Goal: Information Seeking & Learning: Check status

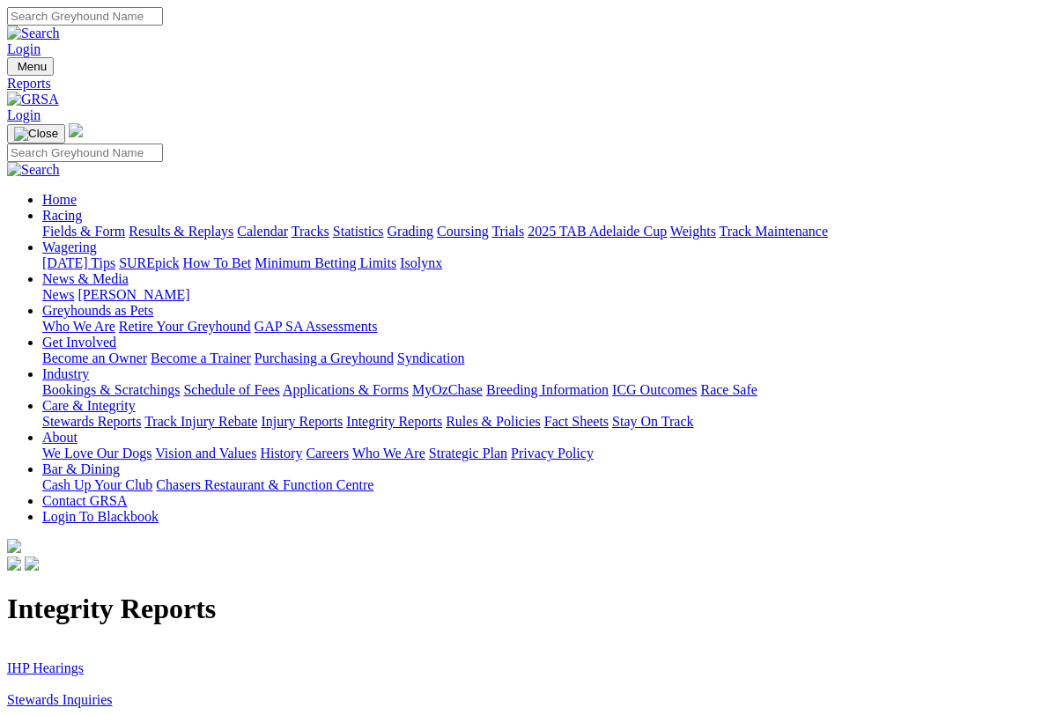
scroll to position [11, 0]
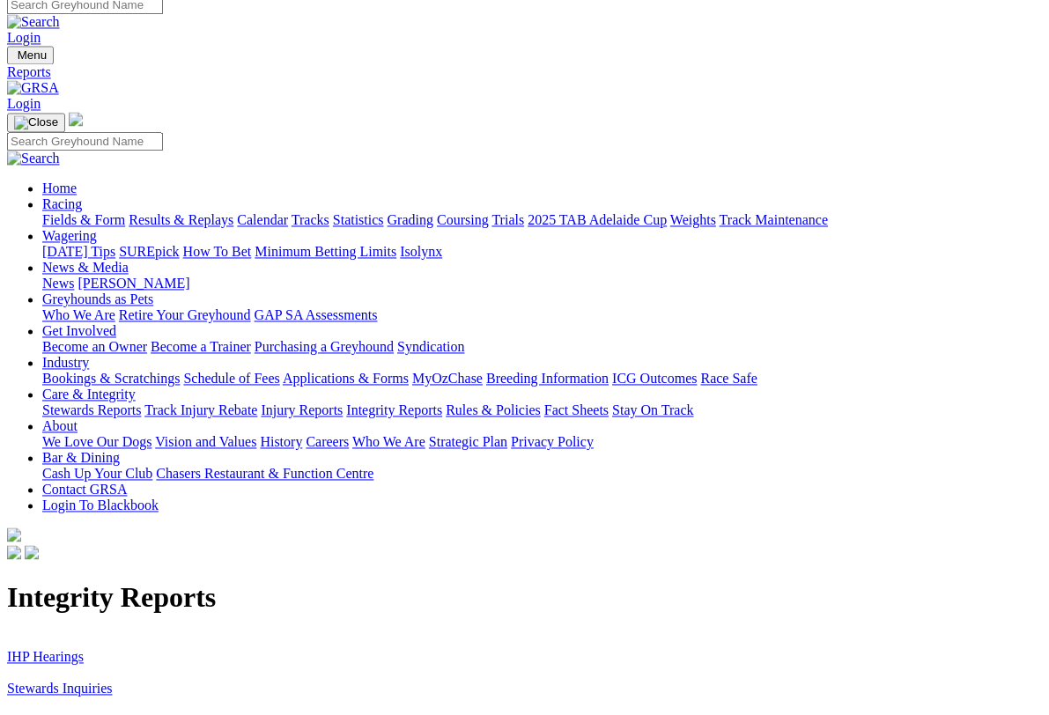
click at [82, 197] on link "Racing" at bounding box center [62, 204] width 40 height 15
click at [86, 213] on link "Fields & Form" at bounding box center [83, 220] width 83 height 15
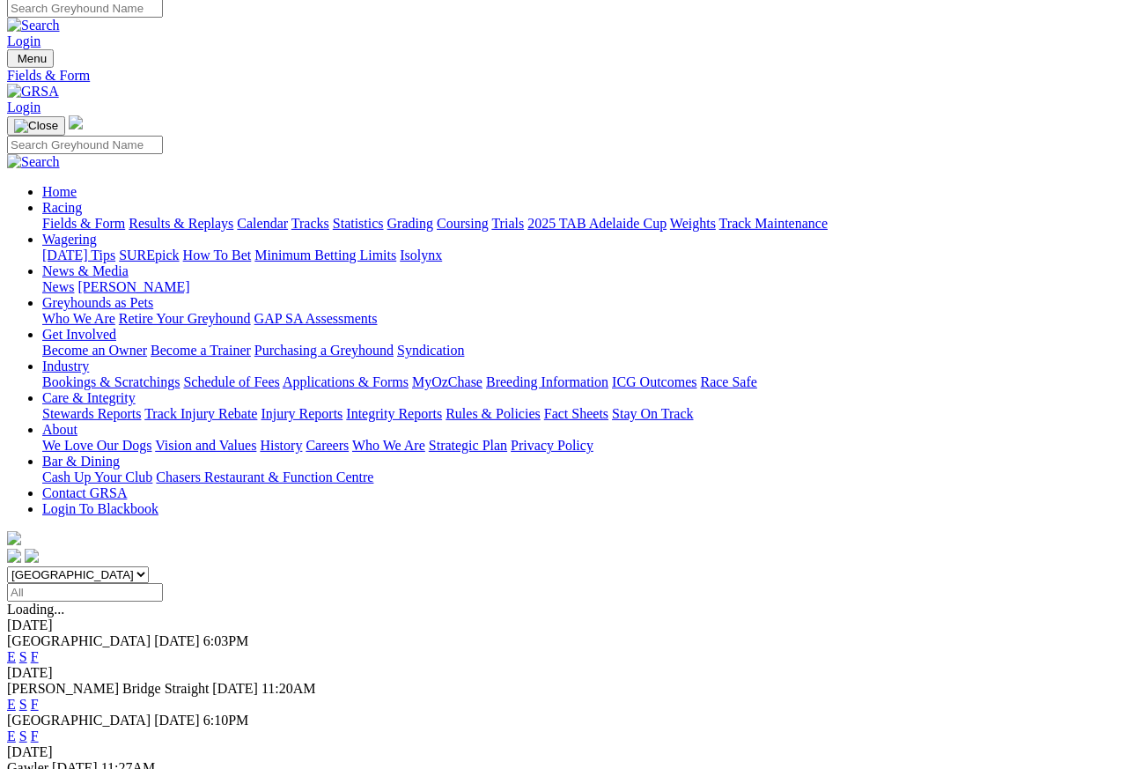
scroll to position [8, 0]
click at [39, 697] on link "F" at bounding box center [35, 704] width 8 height 15
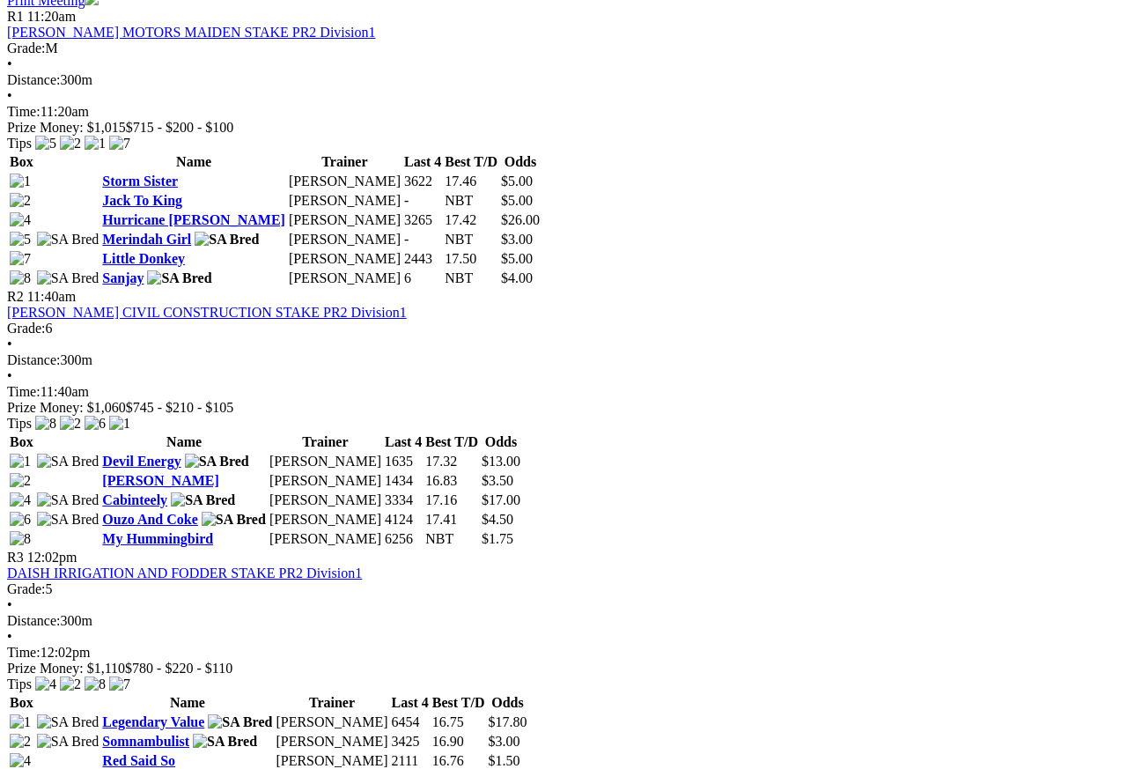
scroll to position [889, 0]
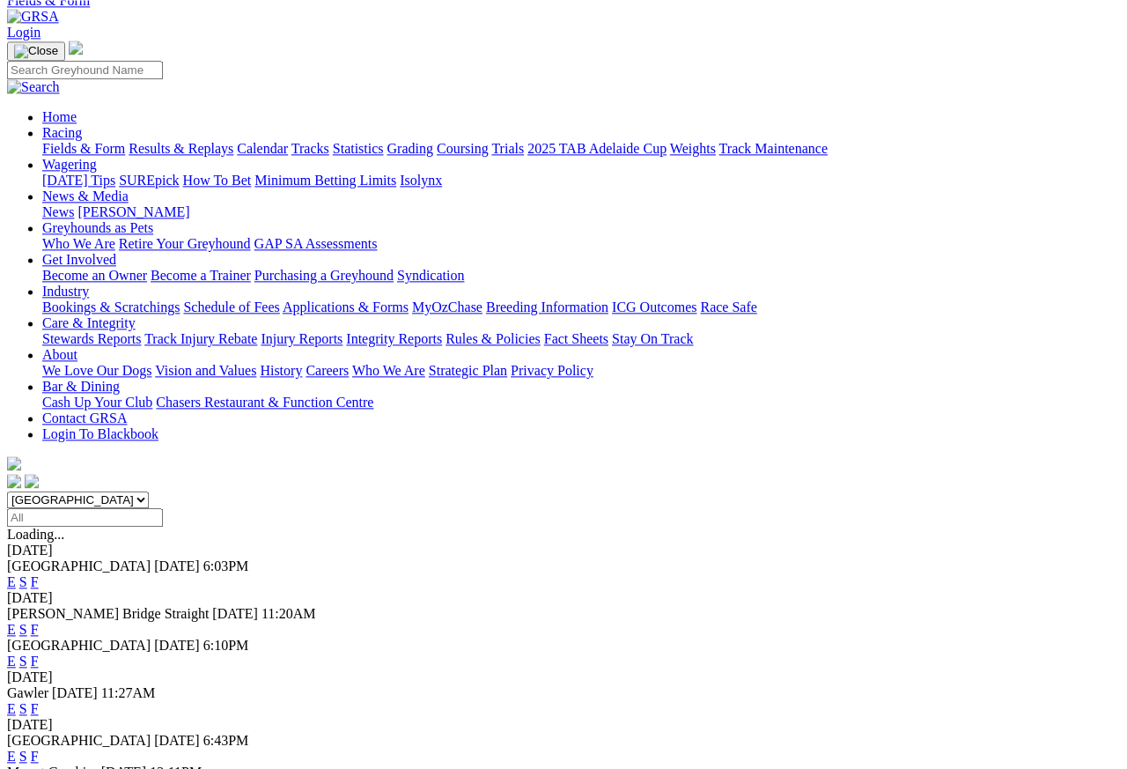
scroll to position [83, 0]
click at [39, 701] on link "F" at bounding box center [35, 708] width 8 height 15
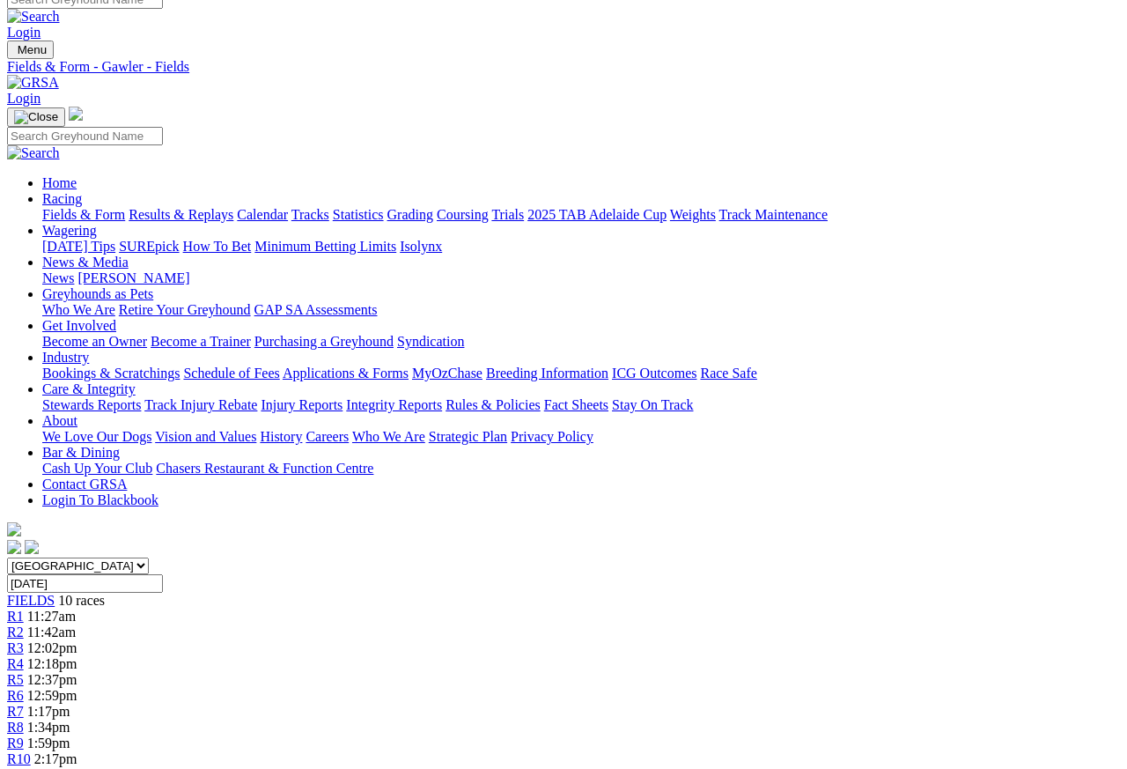
scroll to position [16, 0]
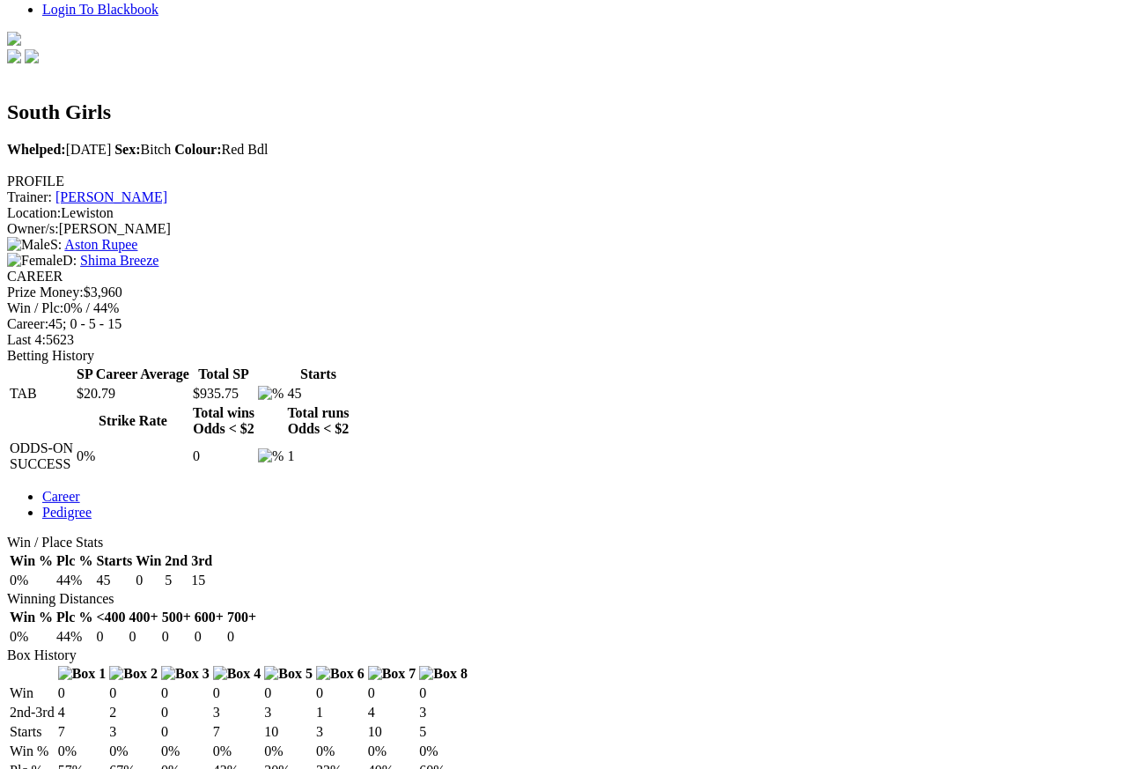
scroll to position [501, 0]
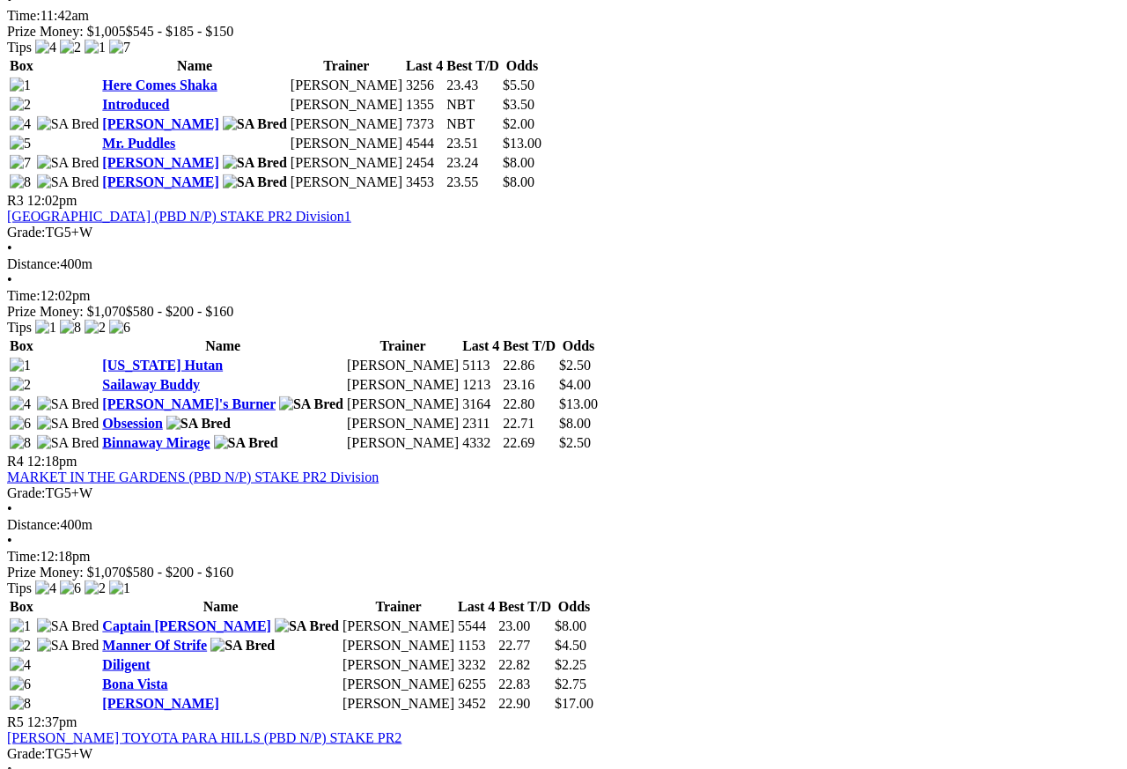
scroll to position [1253, 0]
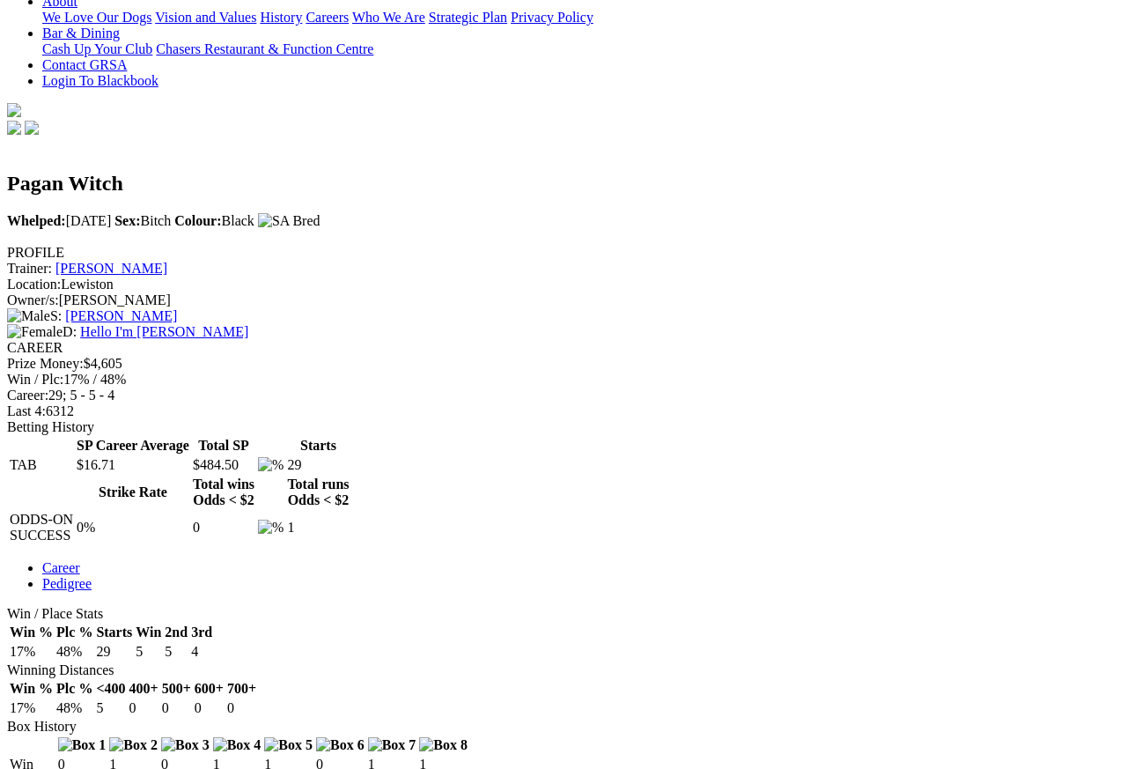
scroll to position [432, 0]
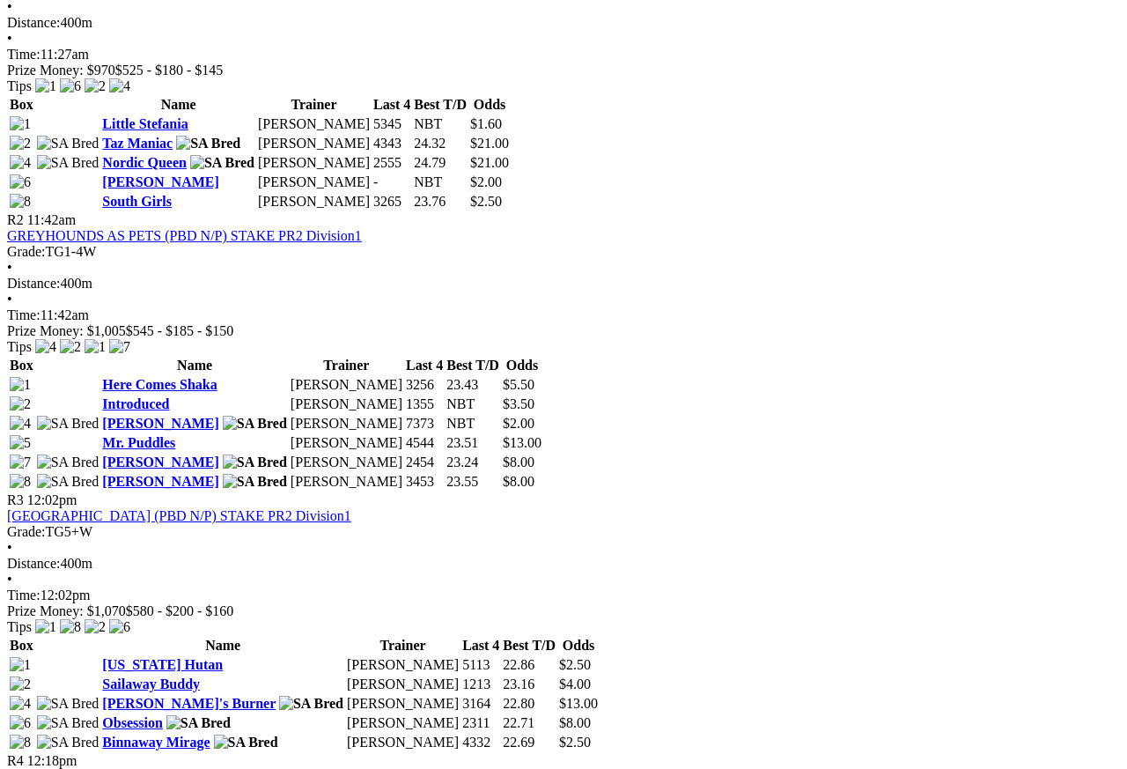
scroll to position [949, 0]
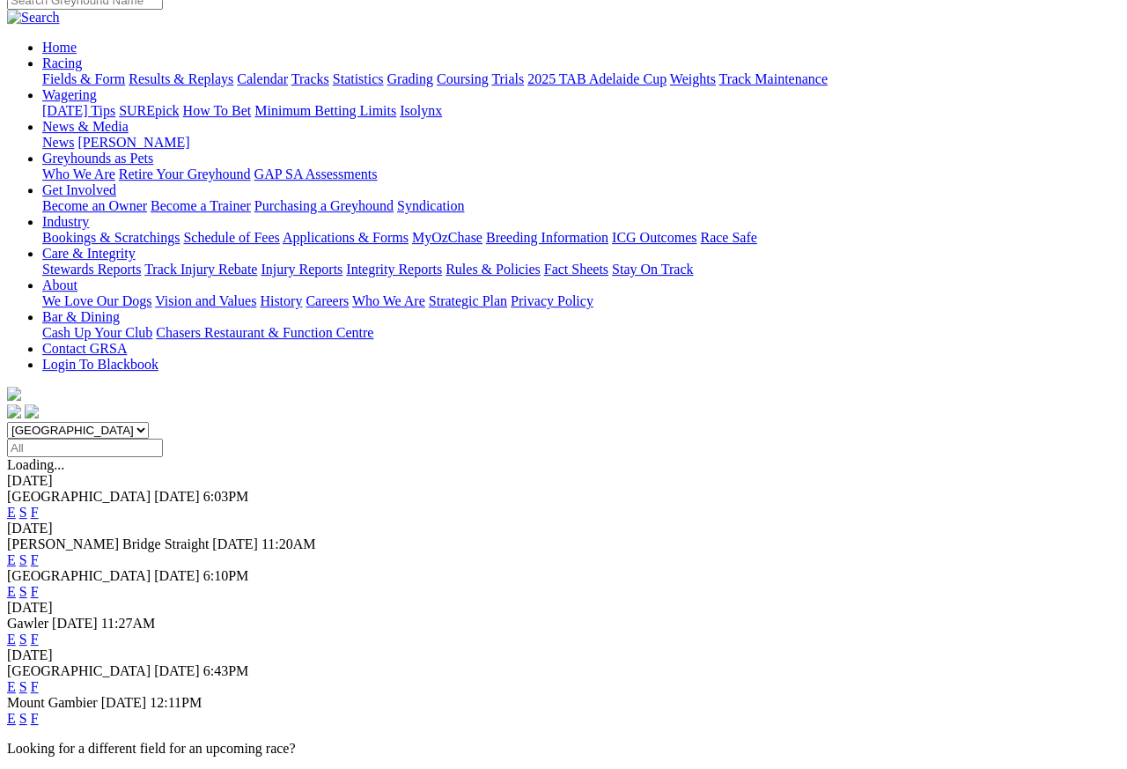
scroll to position [152, 0]
click at [39, 679] on link "F" at bounding box center [35, 686] width 8 height 15
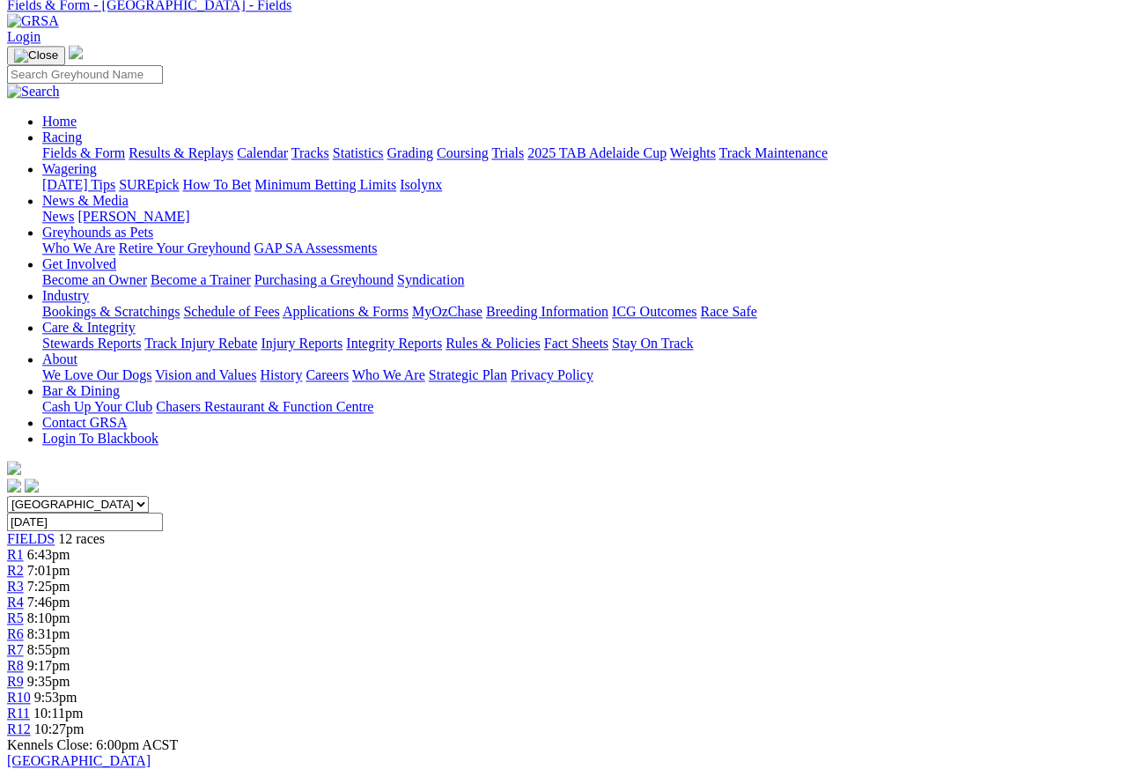
scroll to position [78, 0]
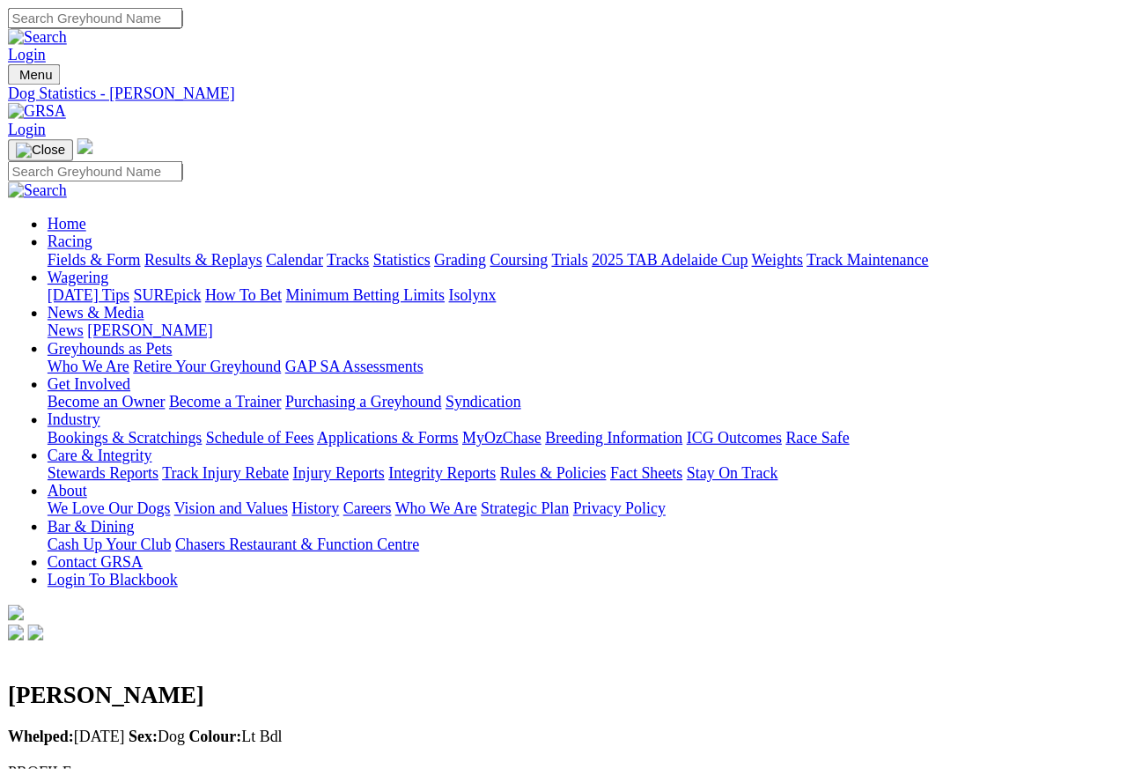
scroll to position [8, 0]
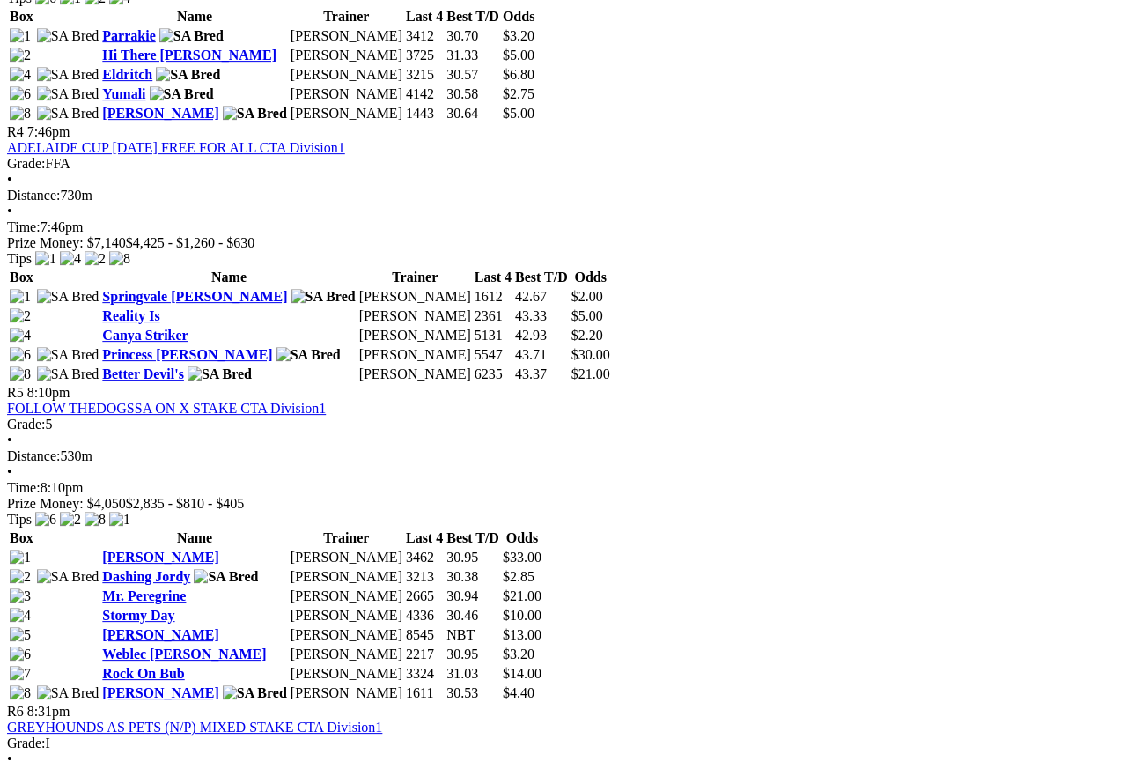
scroll to position [1681, 0]
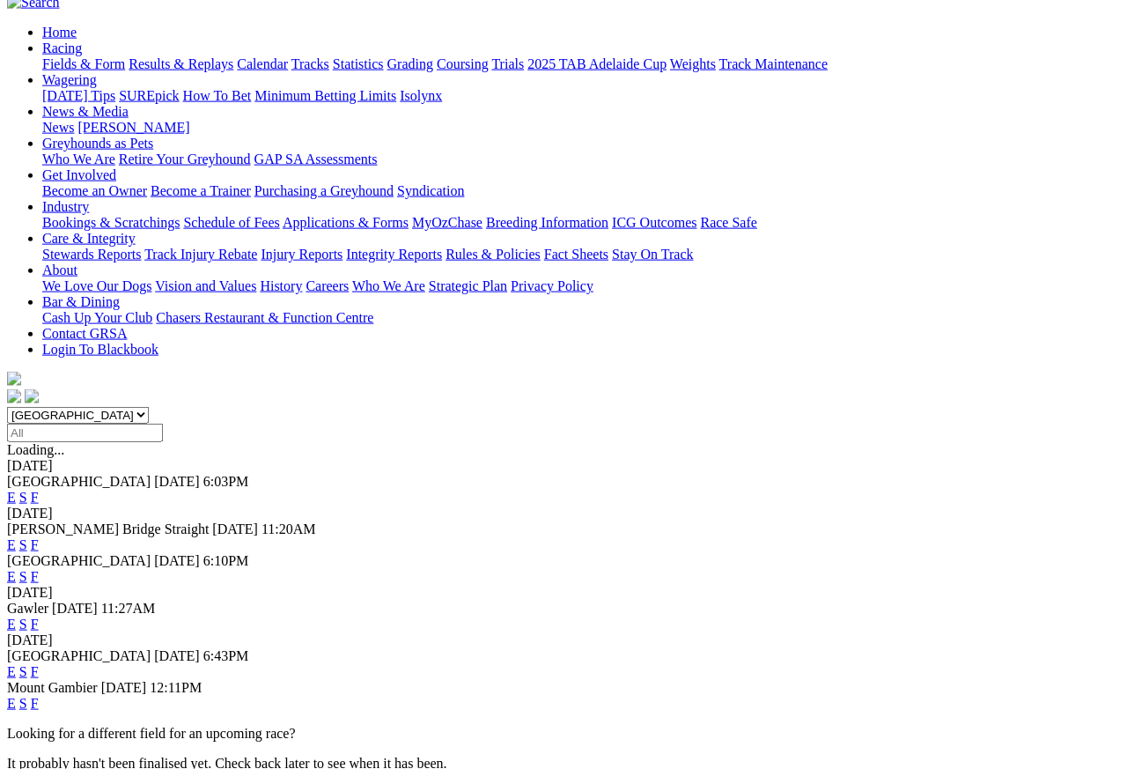
scroll to position [170, 0]
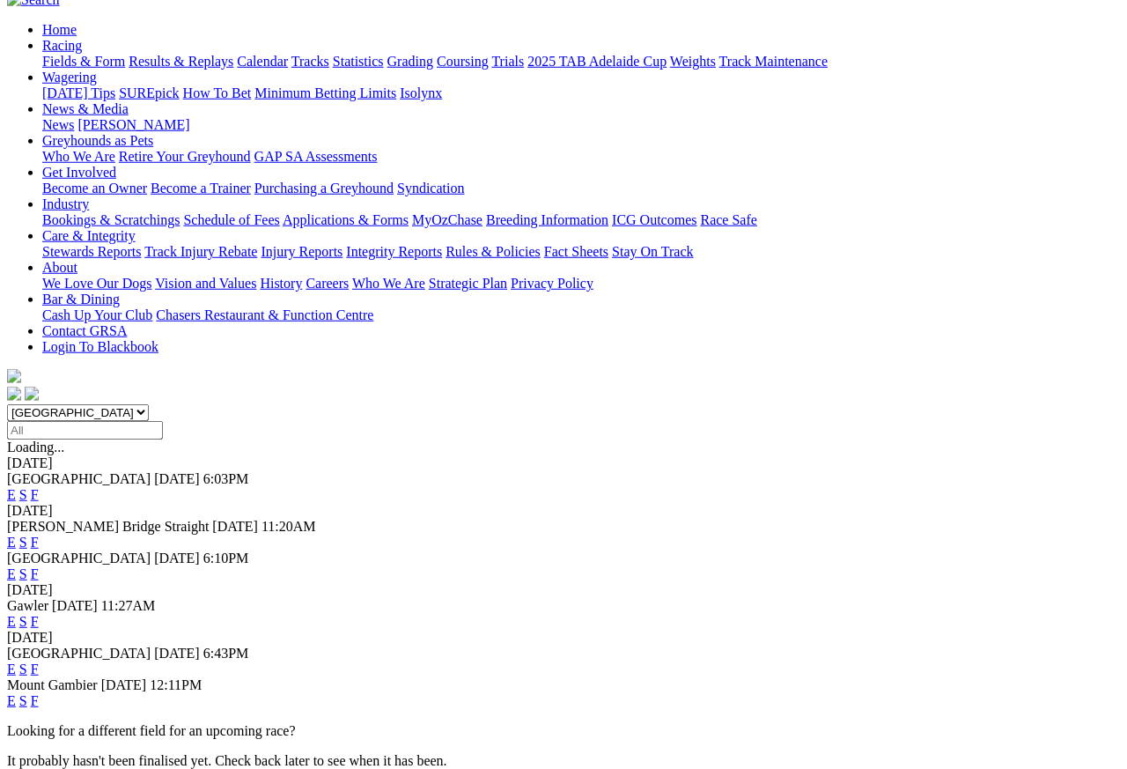
click at [39, 693] on link "F" at bounding box center [35, 700] width 8 height 15
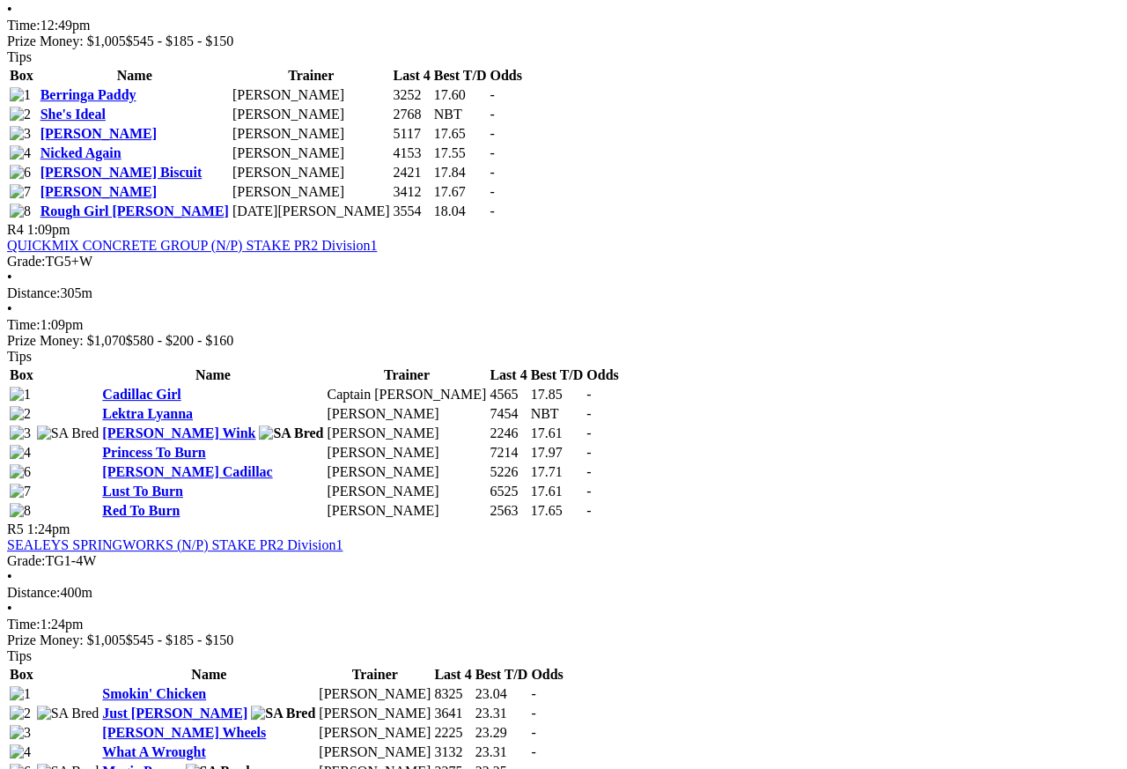
scroll to position [1613, 0]
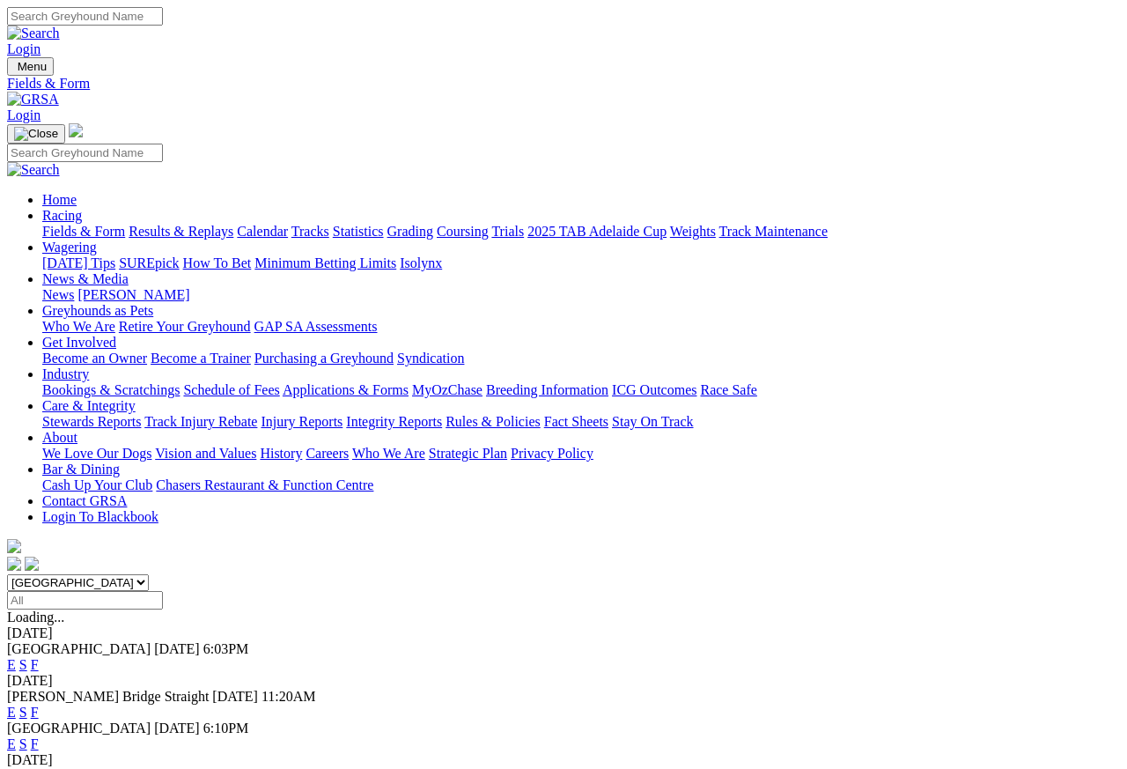
click at [214, 224] on link "Results & Replays" at bounding box center [181, 231] width 105 height 15
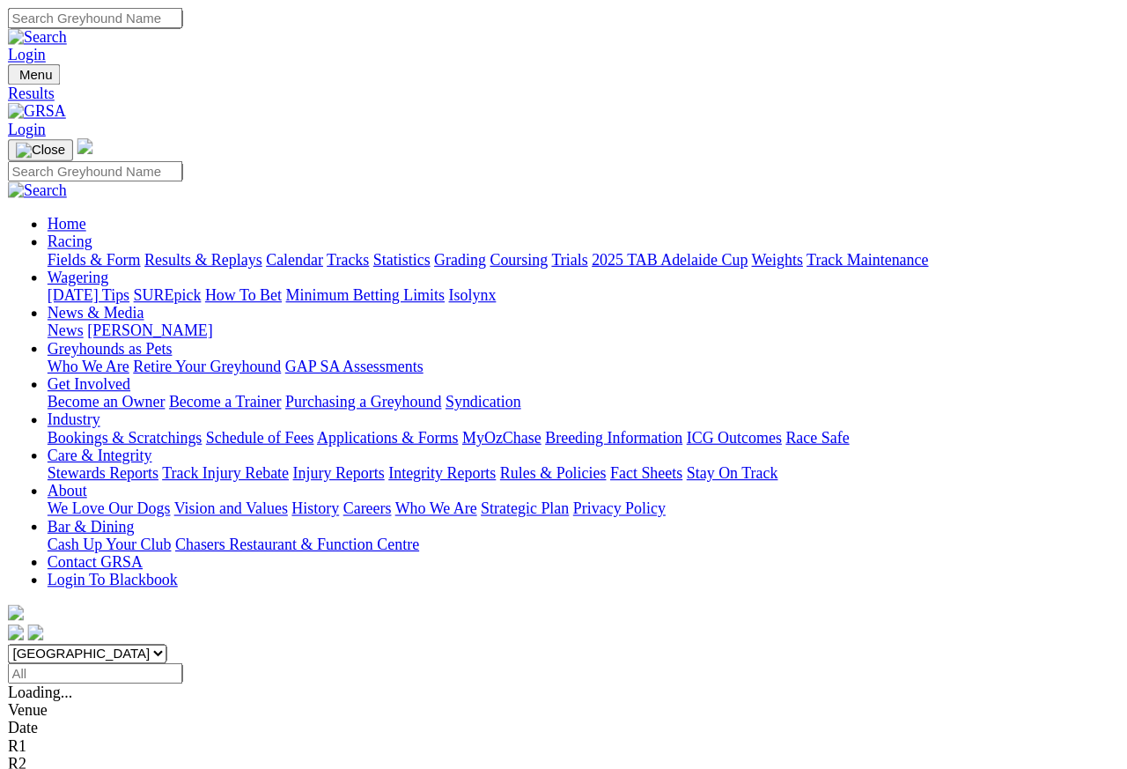
scroll to position [8, 0]
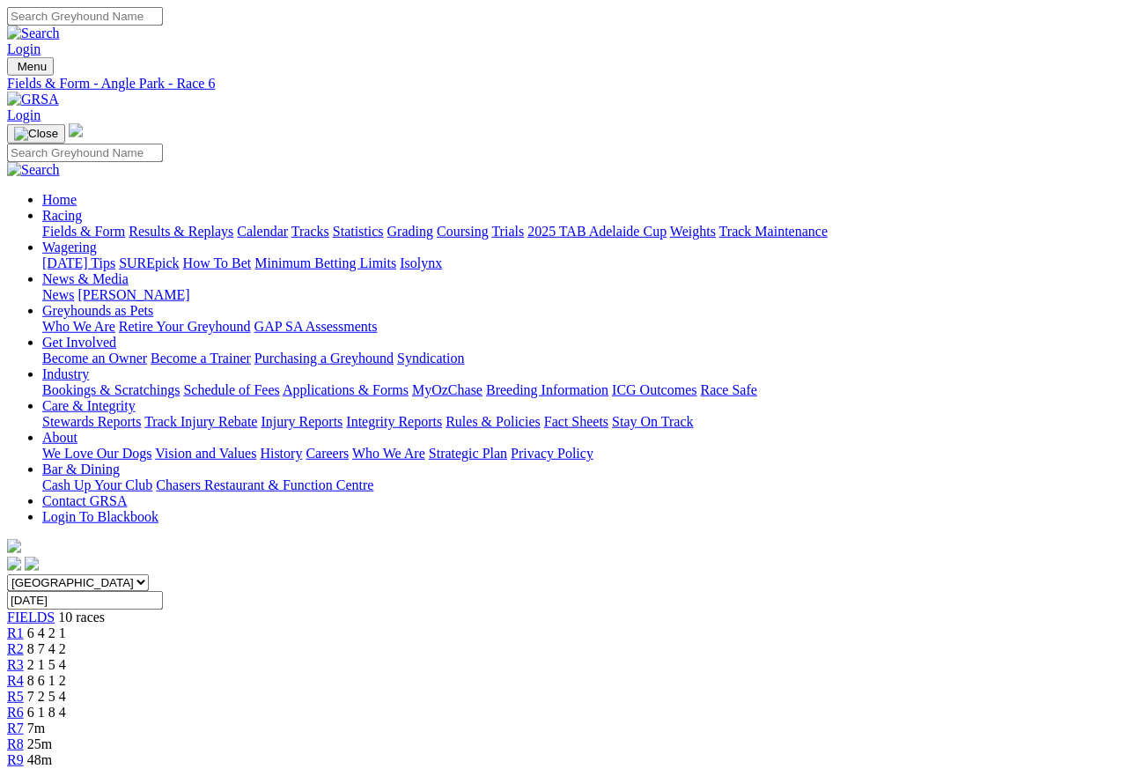
click at [24, 684] on span "R5" at bounding box center [15, 696] width 17 height 15
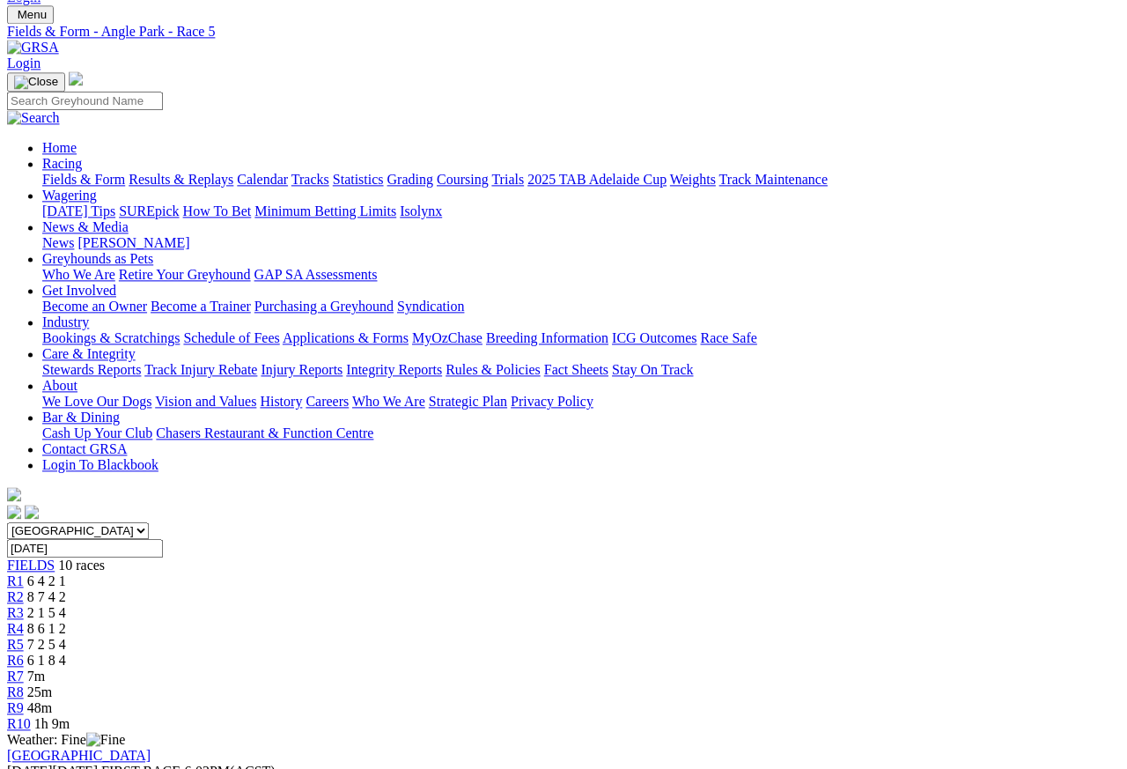
scroll to position [51, 0]
click at [24, 622] on span "R4" at bounding box center [15, 629] width 17 height 15
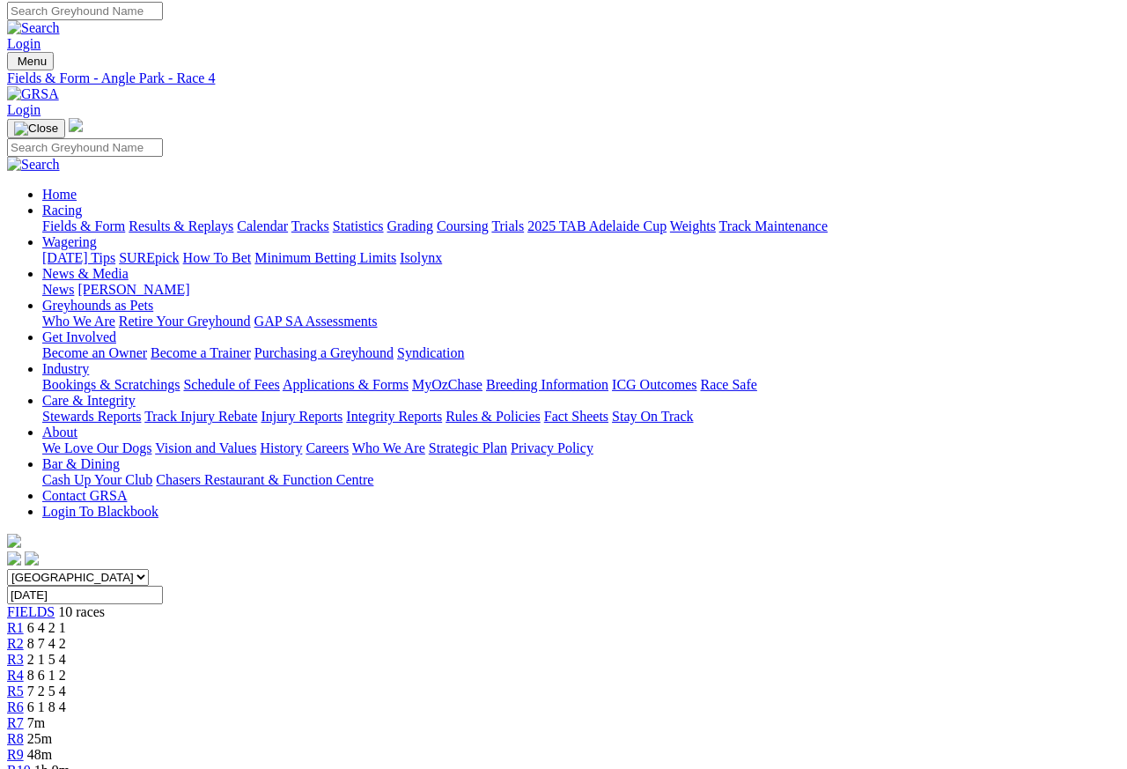
scroll to position [4, 0]
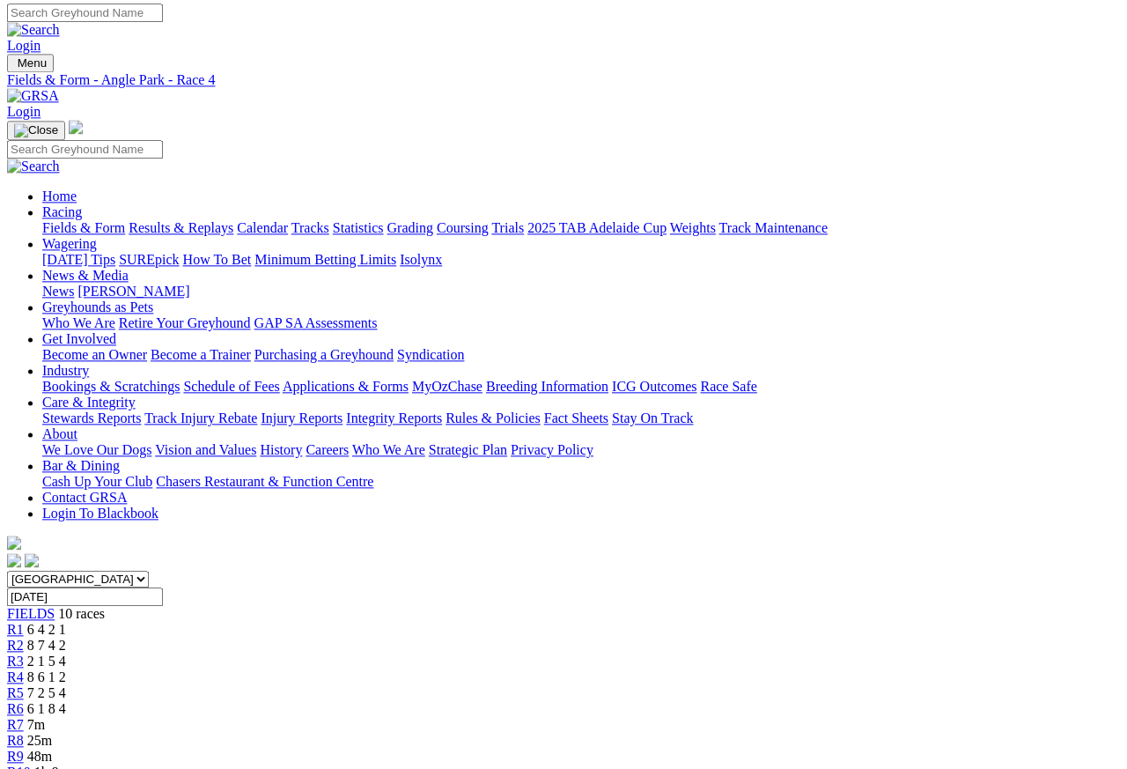
click at [24, 654] on span "R3" at bounding box center [15, 661] width 17 height 15
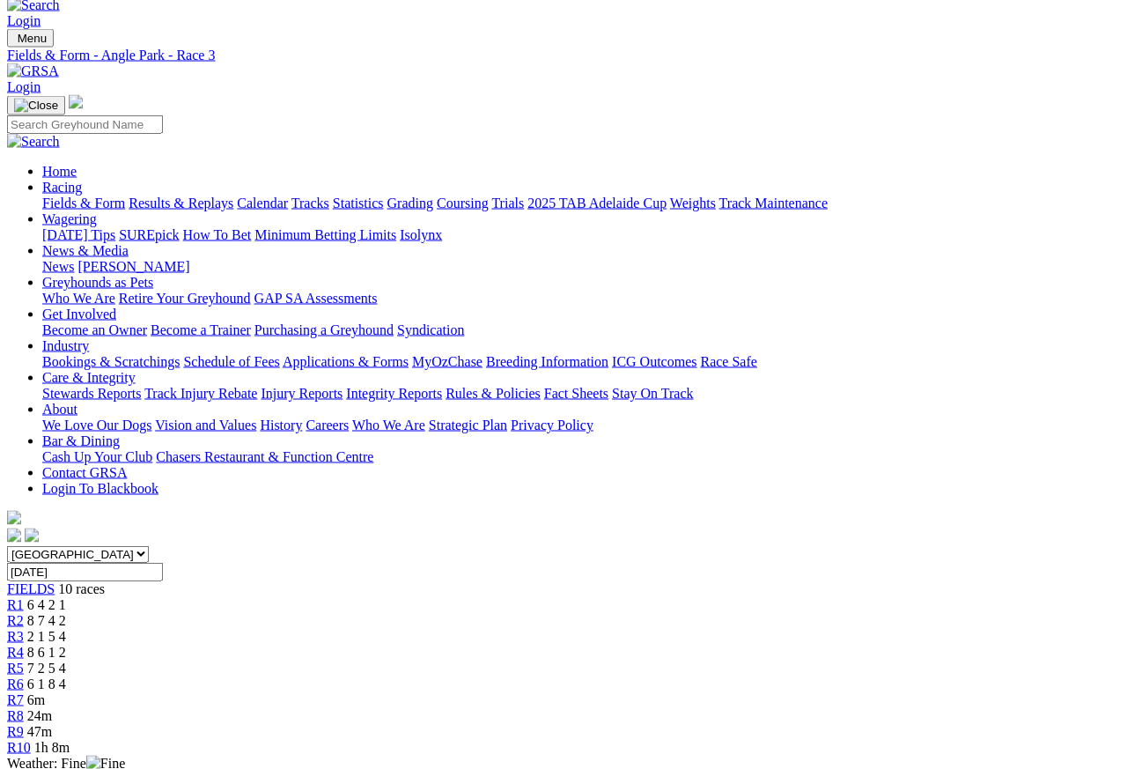
scroll to position [14, 0]
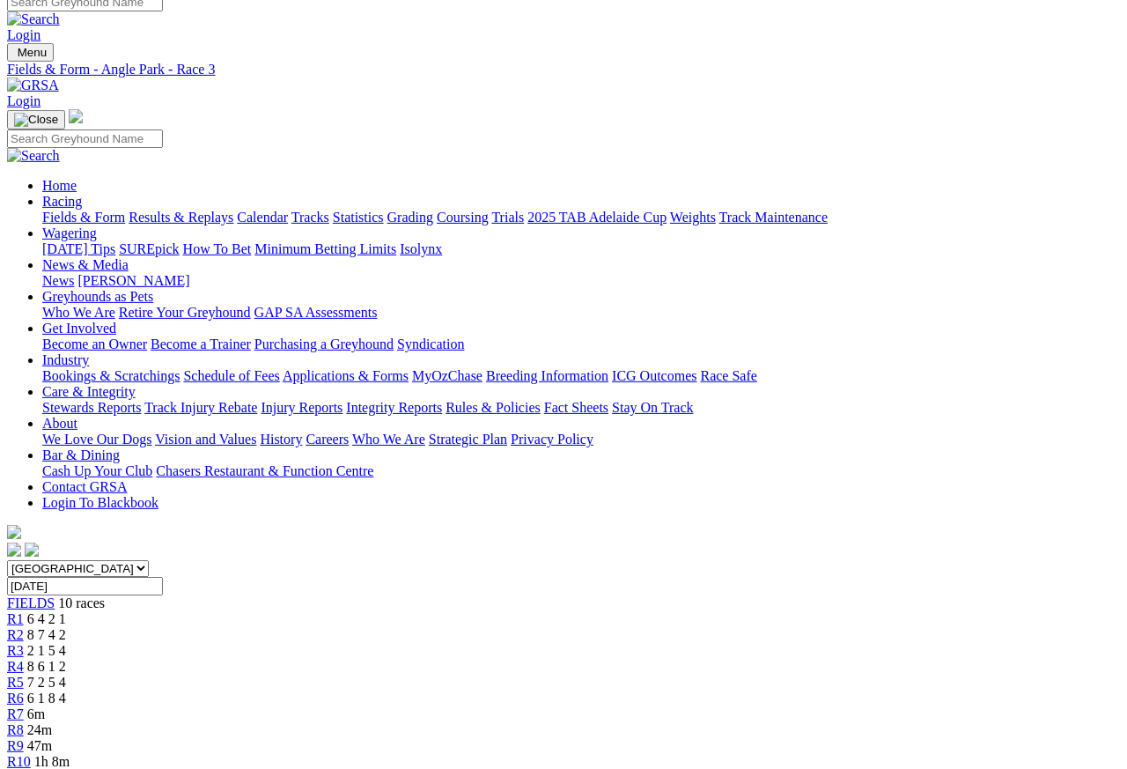
click at [24, 627] on link "R2" at bounding box center [15, 634] width 17 height 15
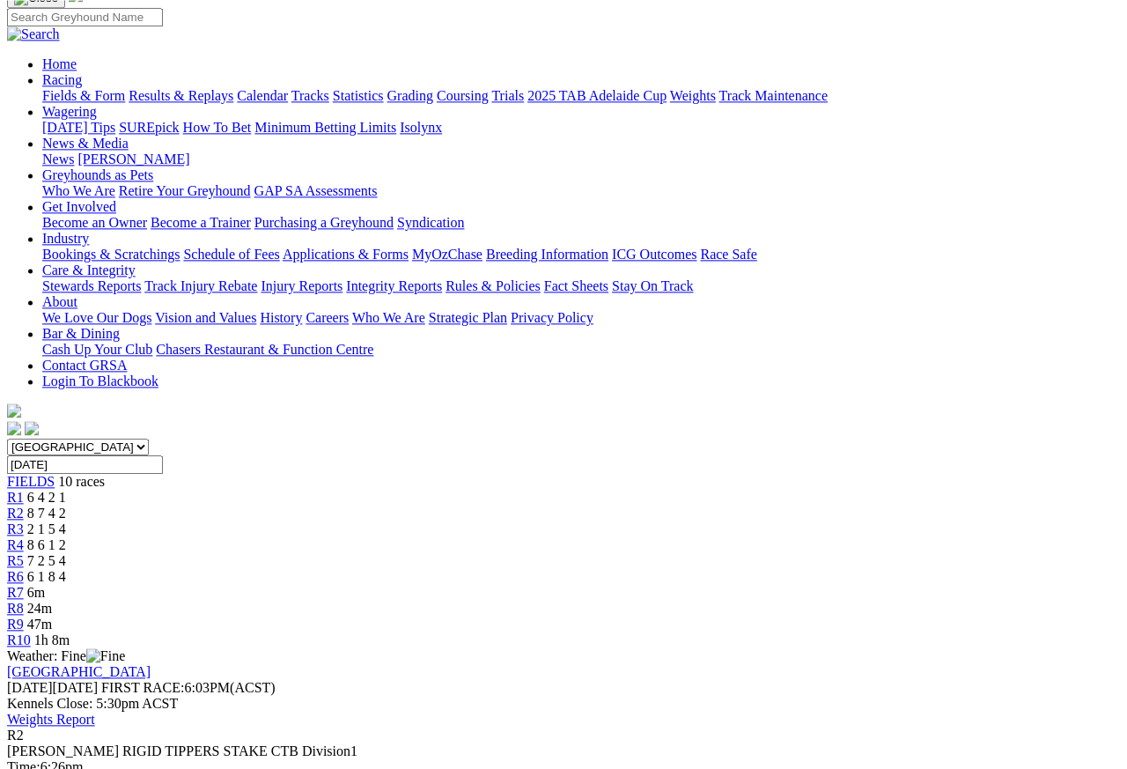
scroll to position [133, 0]
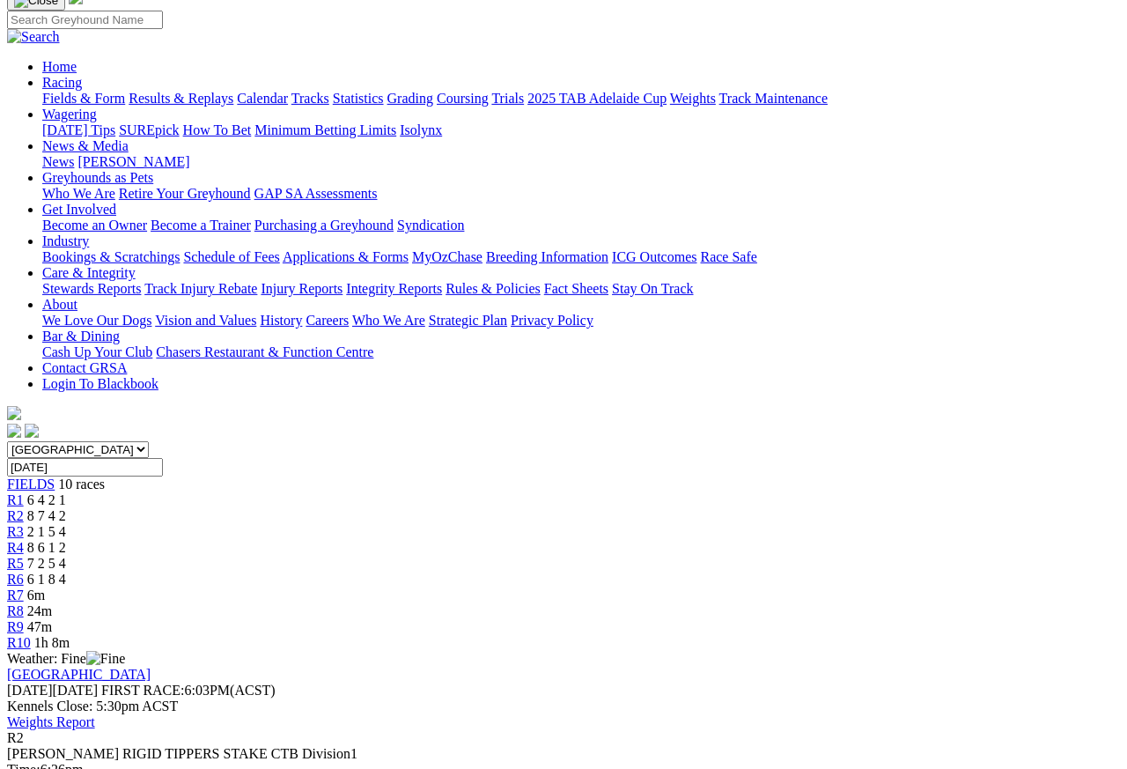
click at [24, 492] on span "R1" at bounding box center [15, 499] width 17 height 15
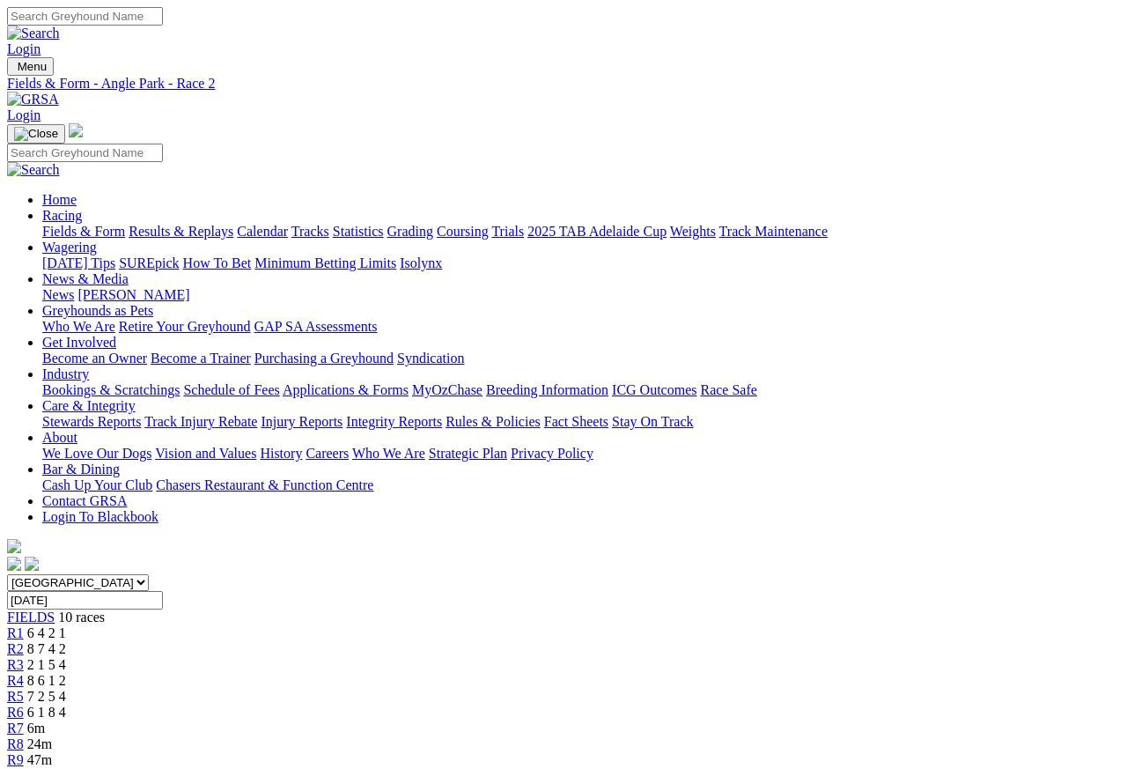
scroll to position [8, 0]
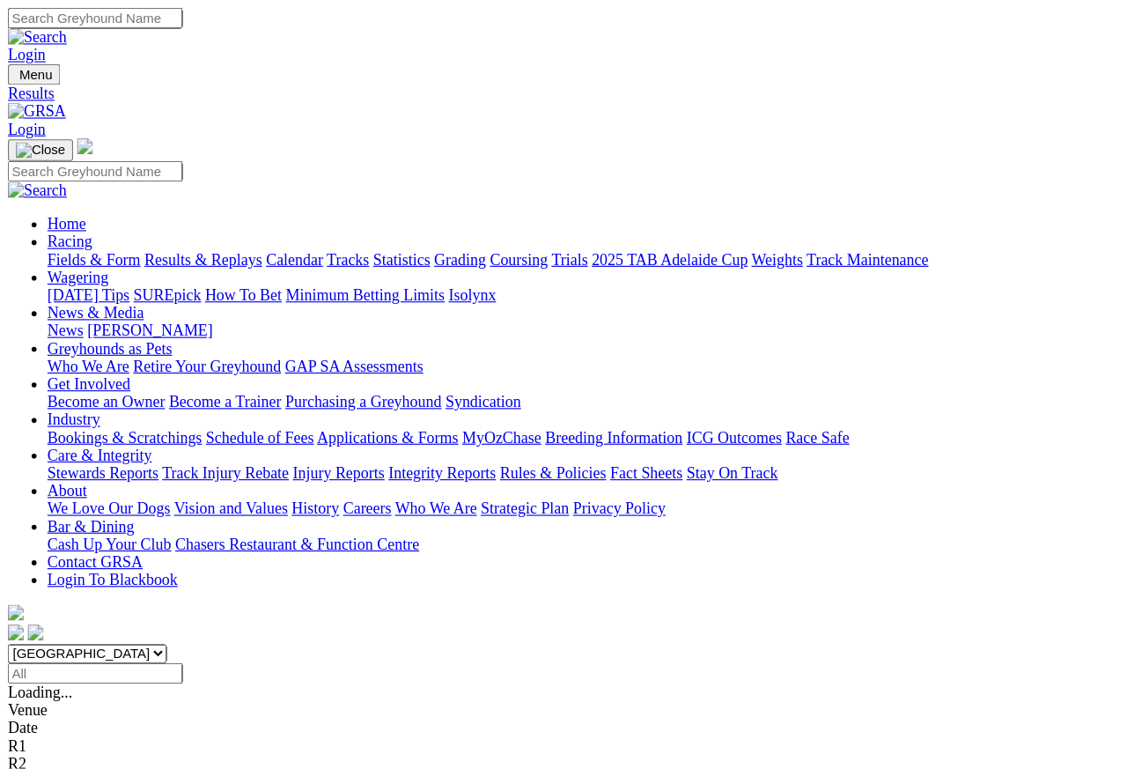
scroll to position [8, 0]
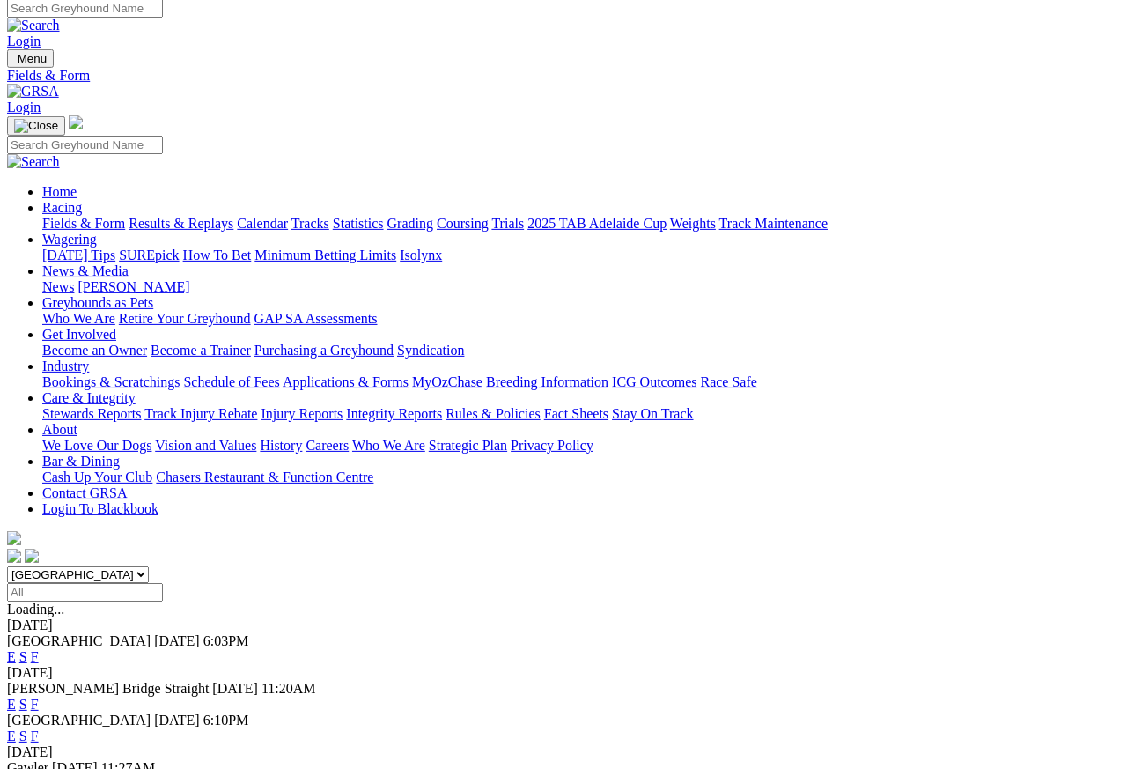
scroll to position [8, 0]
click at [39, 649] on link "F" at bounding box center [35, 656] width 8 height 15
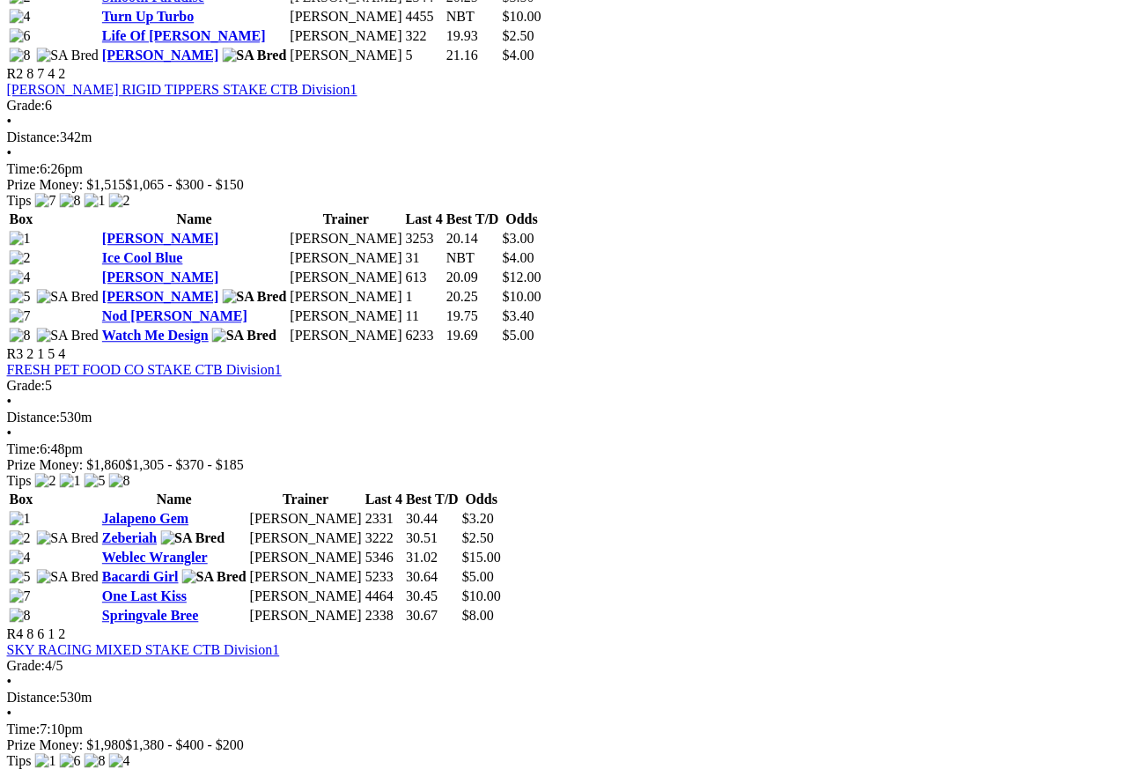
scroll to position [1093, 15]
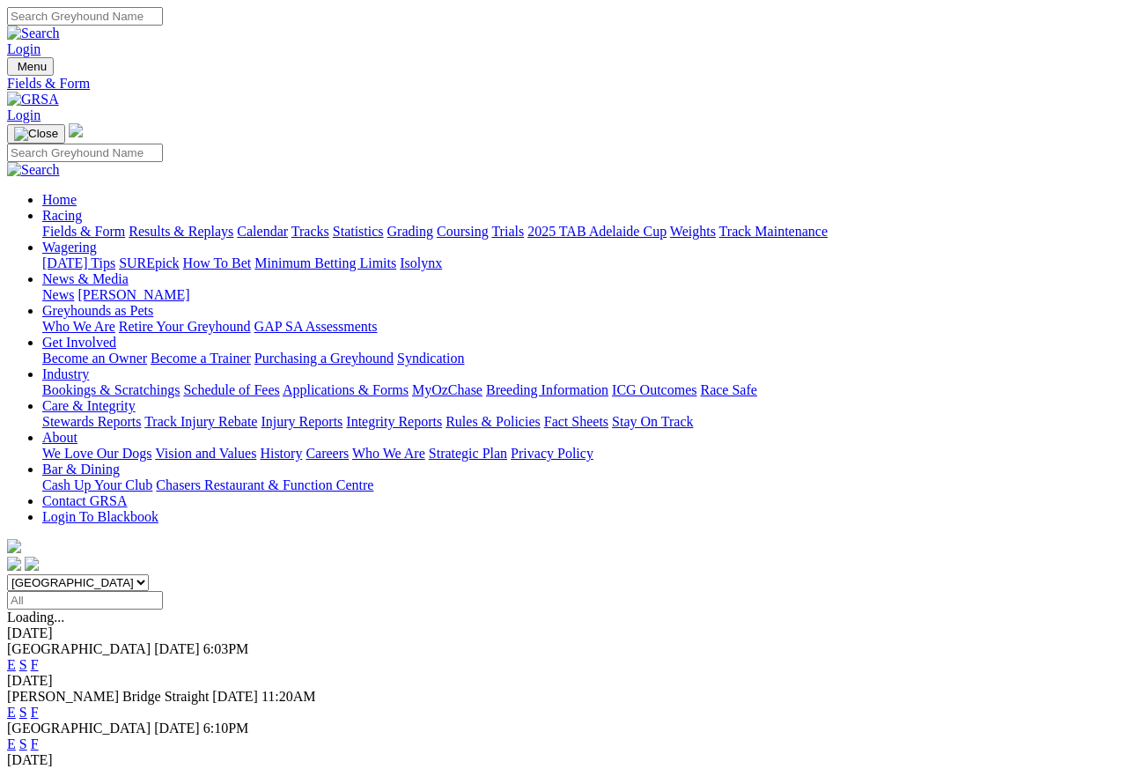
scroll to position [8, 0]
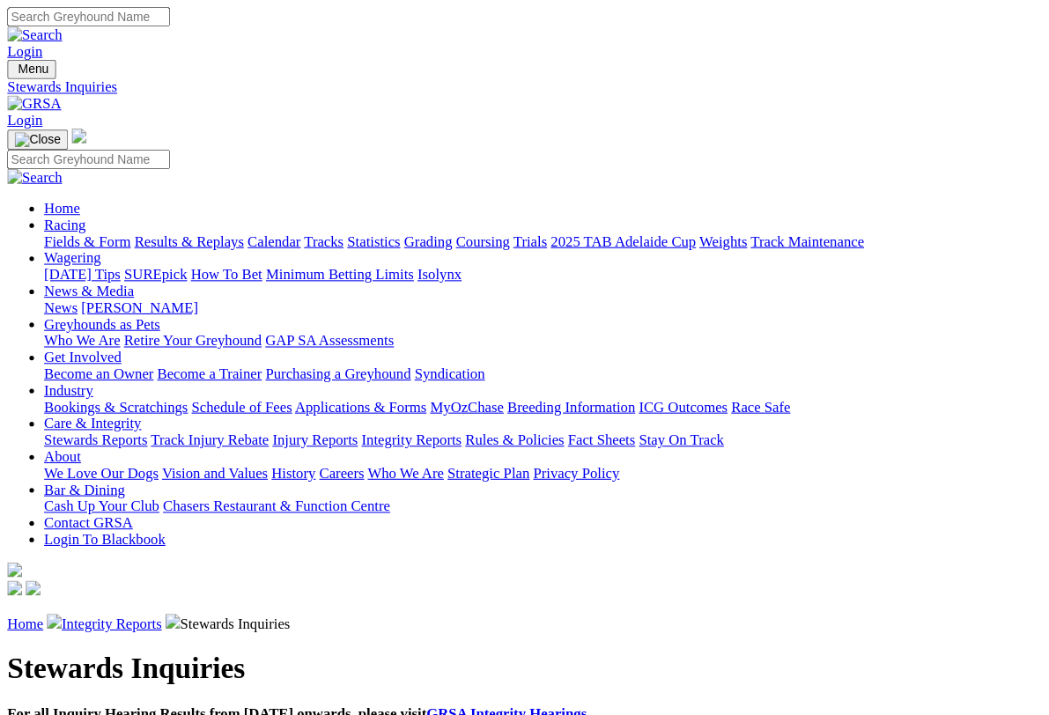
scroll to position [3, 0]
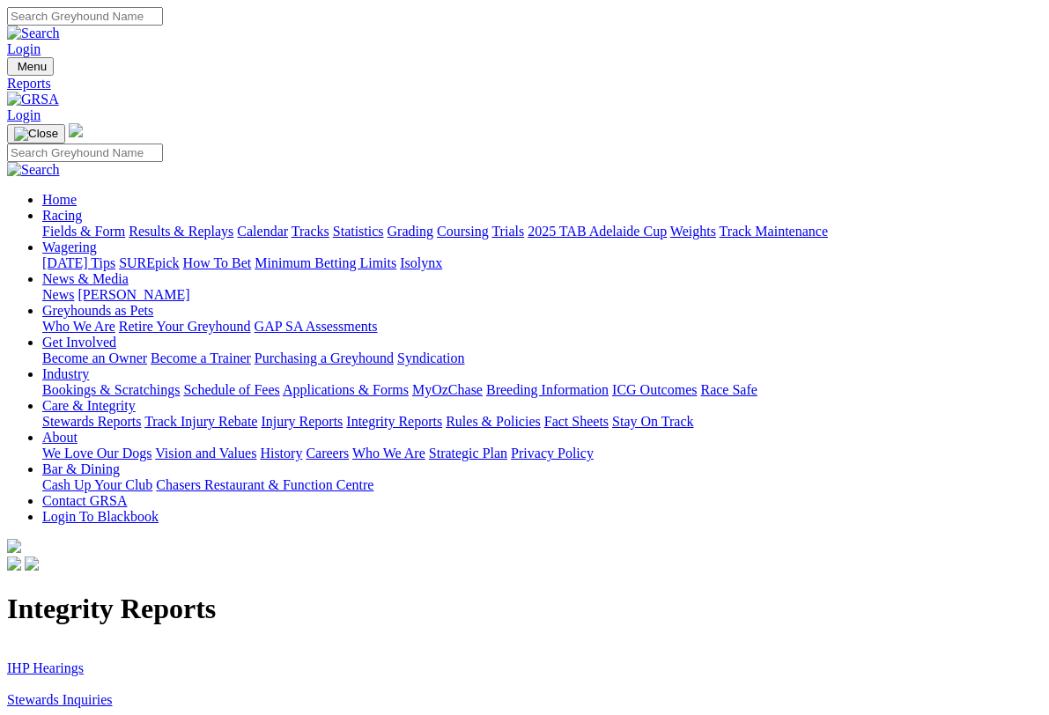
scroll to position [3, 0]
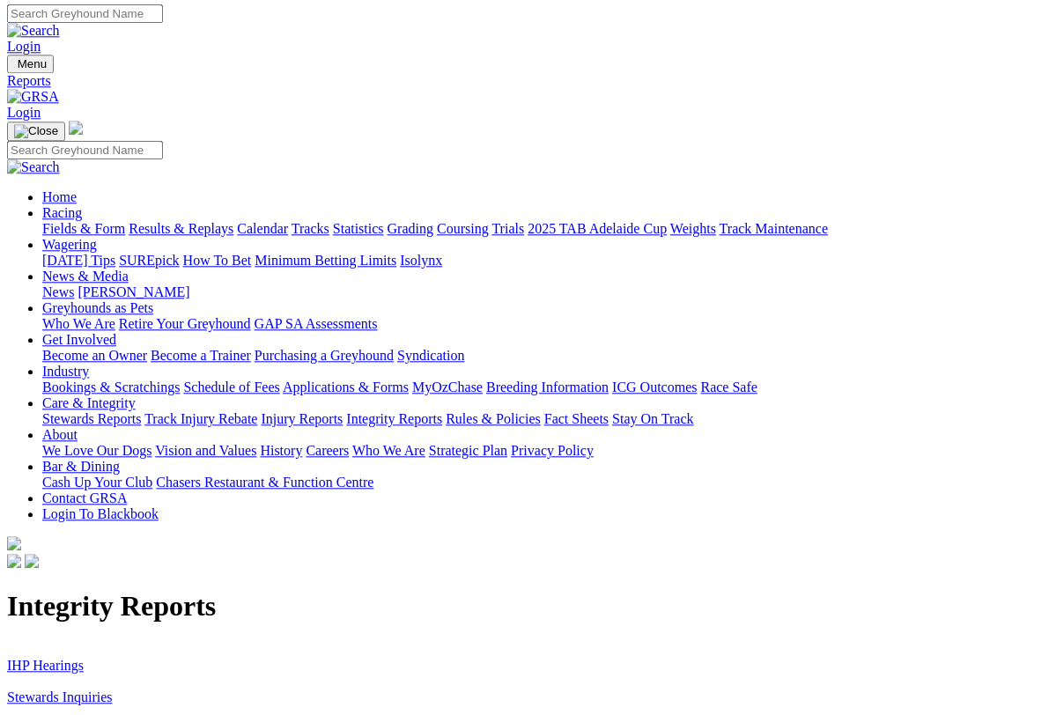
click at [48, 658] on link "IHP Hearings" at bounding box center [45, 665] width 77 height 15
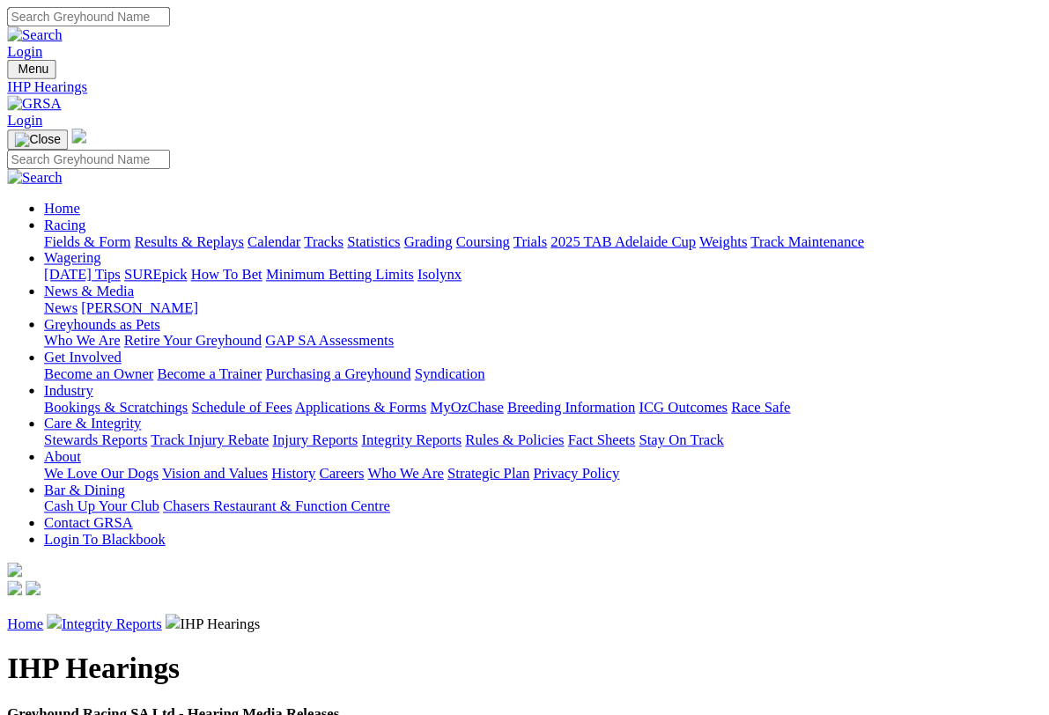
scroll to position [3, 0]
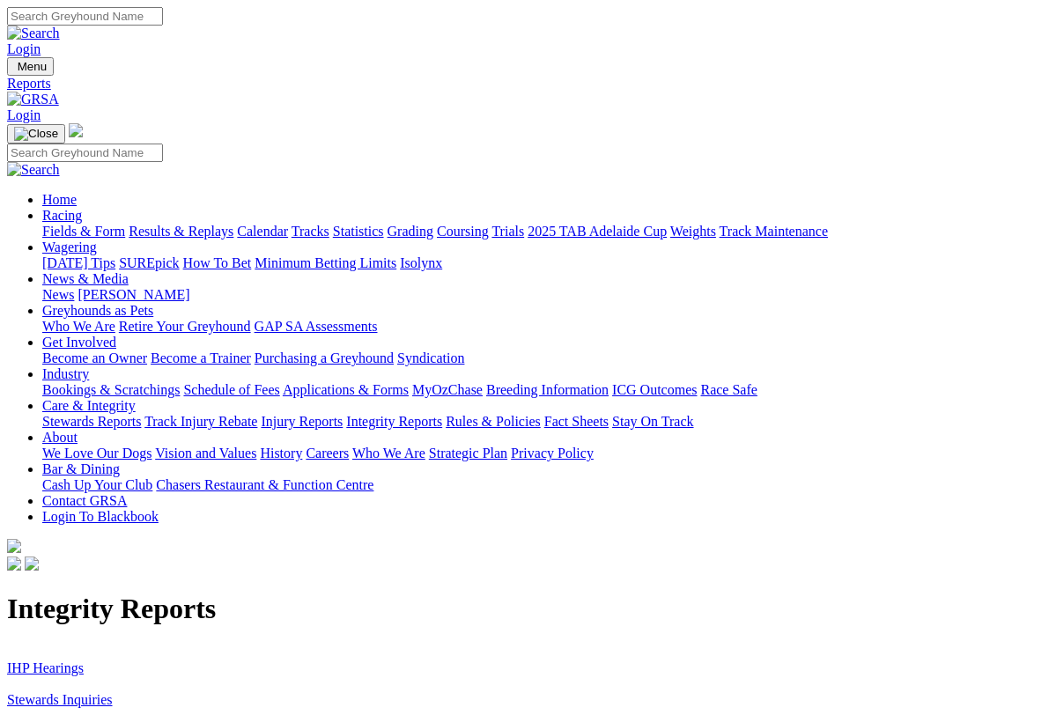
scroll to position [3, 0]
